Goal: Navigation & Orientation: Find specific page/section

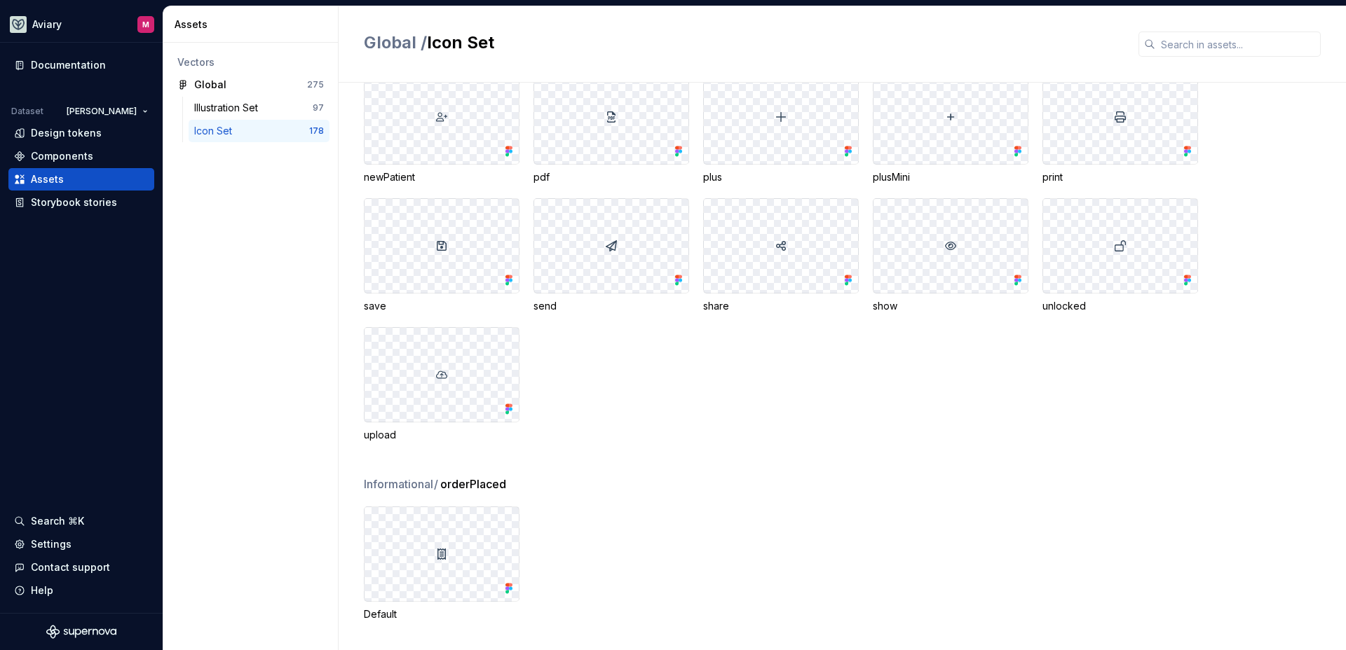
scroll to position [5504, 0]
click at [239, 90] on div "Global" at bounding box center [246, 85] width 104 height 14
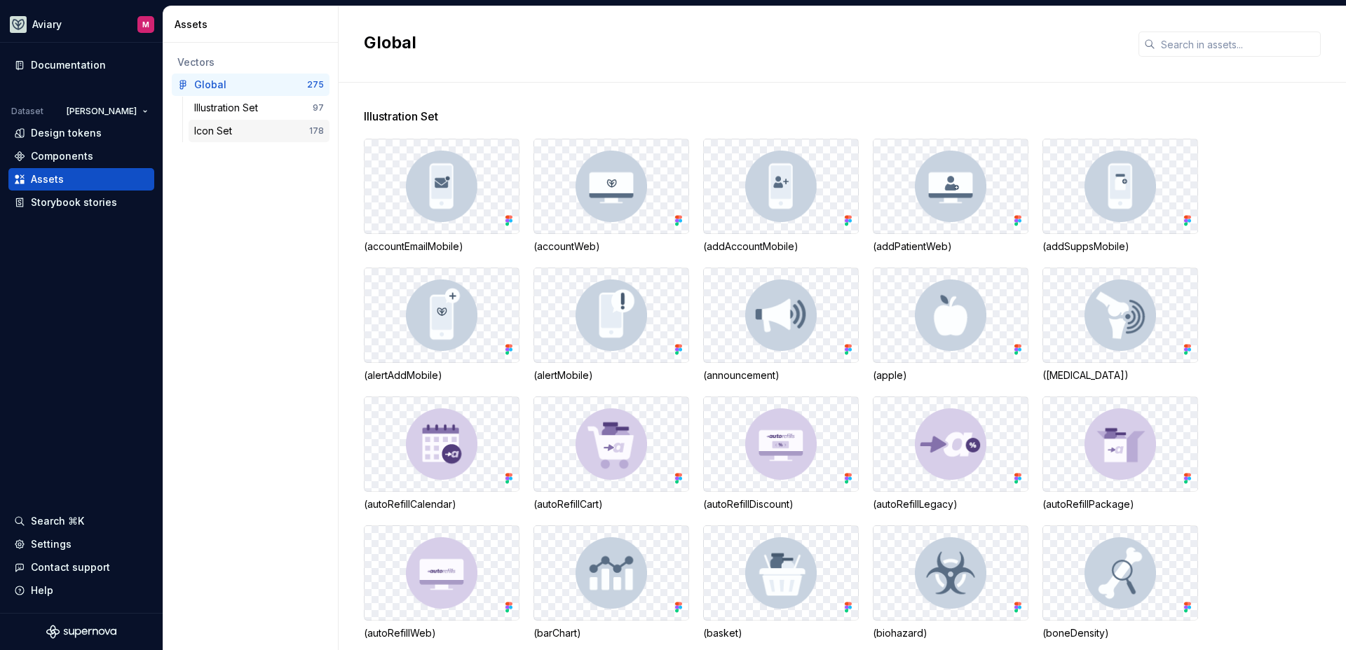
click at [233, 127] on div "Icon Set" at bounding box center [215, 131] width 43 height 14
click at [94, 161] on div "Components" at bounding box center [81, 156] width 135 height 14
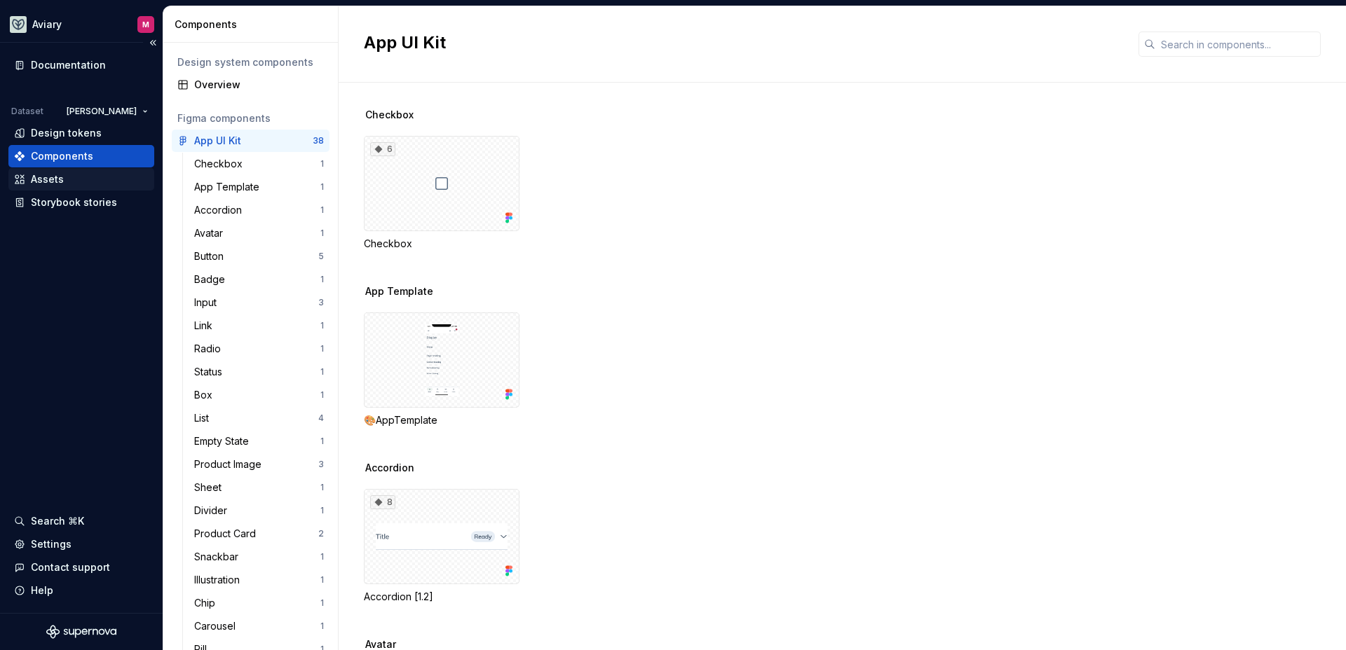
click at [43, 175] on div "Assets" at bounding box center [47, 179] width 33 height 14
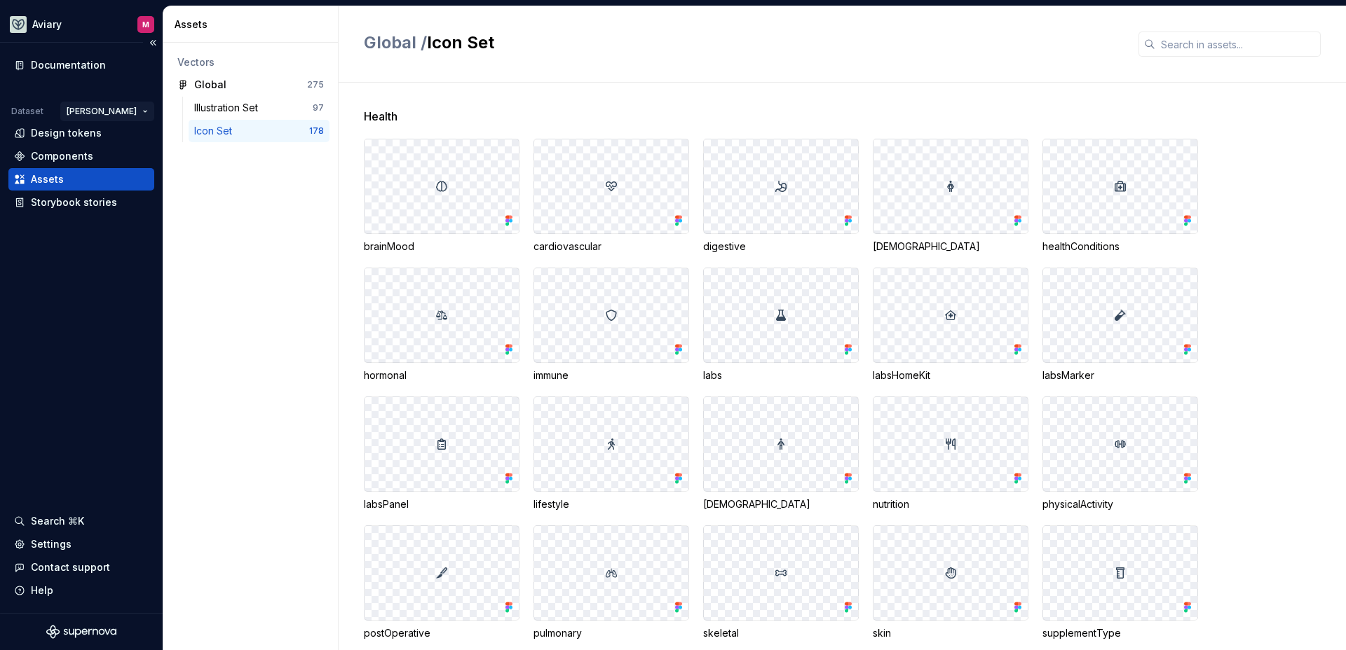
click at [109, 107] on html "Aviary M Documentation Dataset [PERSON_NAME] Design tokens Components Assets St…" at bounding box center [673, 325] width 1346 height 650
click at [137, 163] on div "Fullscript" at bounding box center [166, 161] width 91 height 14
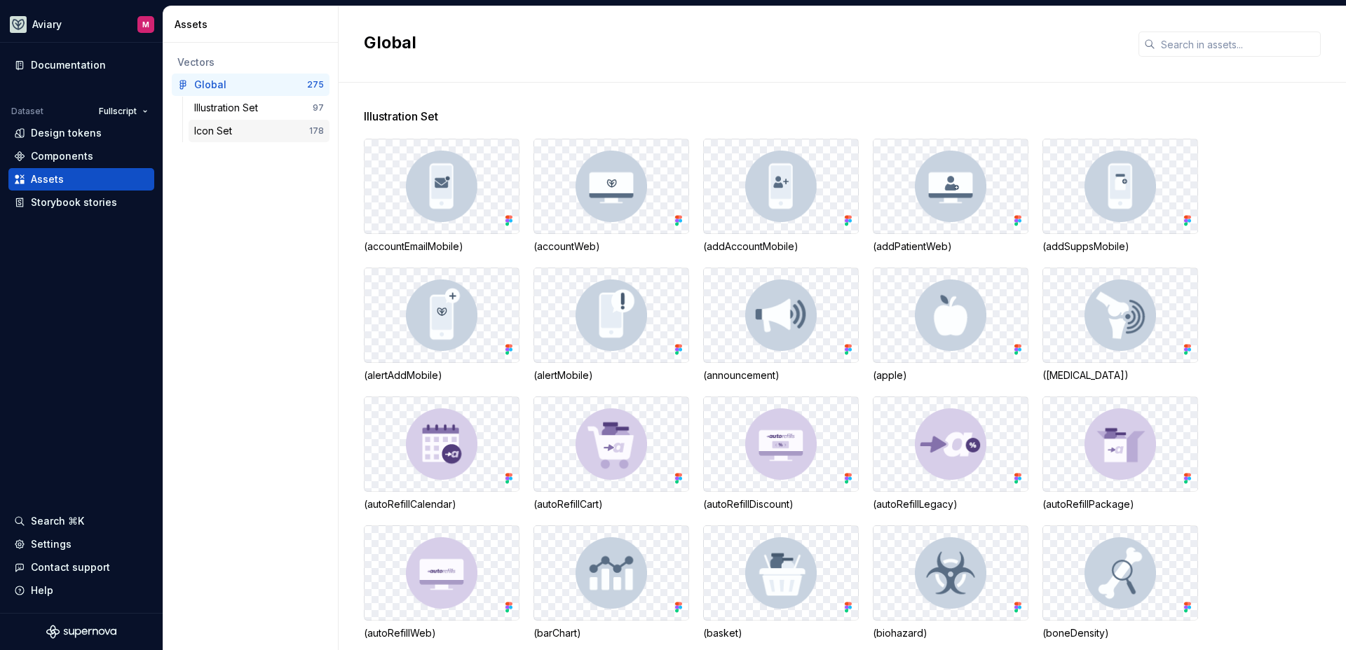
click at [222, 129] on div "Icon Set" at bounding box center [215, 131] width 43 height 14
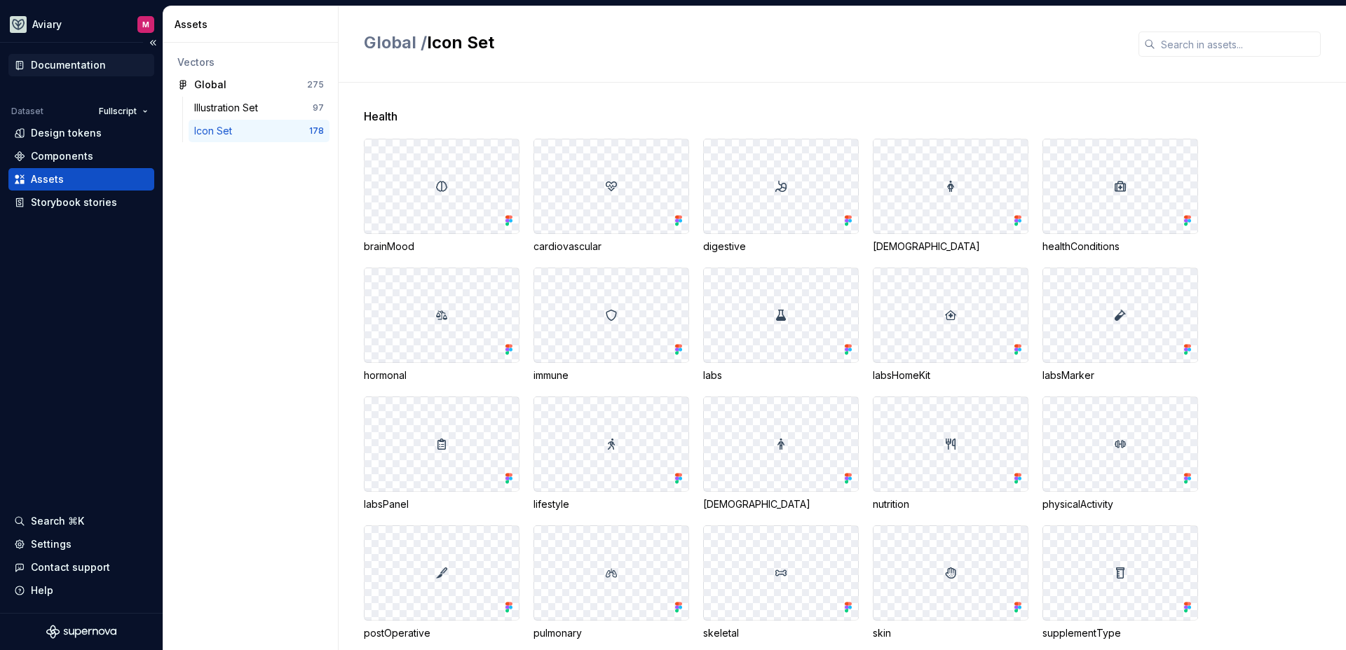
click at [60, 62] on div "Documentation" at bounding box center [68, 65] width 75 height 14
